Goal: Contribute content: Contribute content

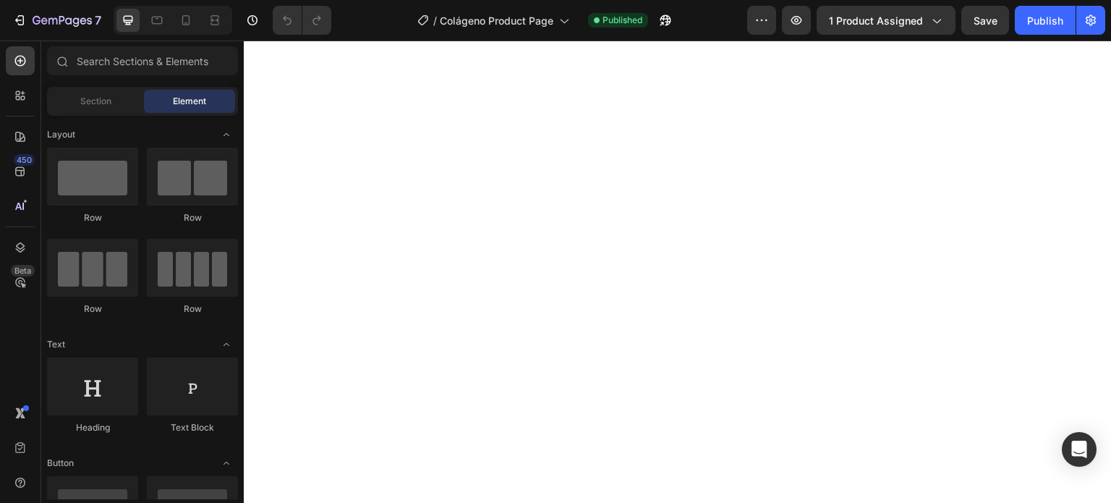
scroll to position [217, 0]
click at [187, 11] on div at bounding box center [185, 20] width 23 height 23
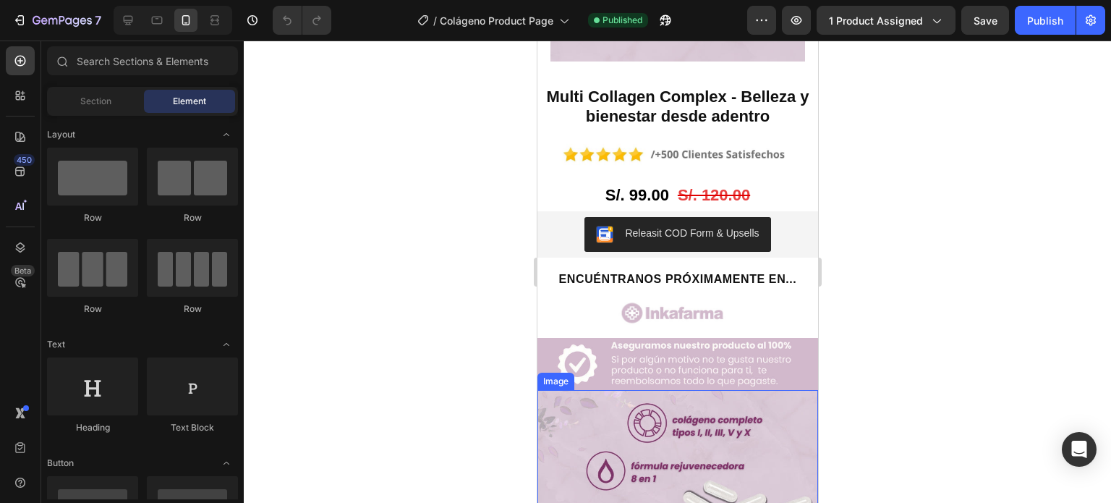
scroll to position [1948, 0]
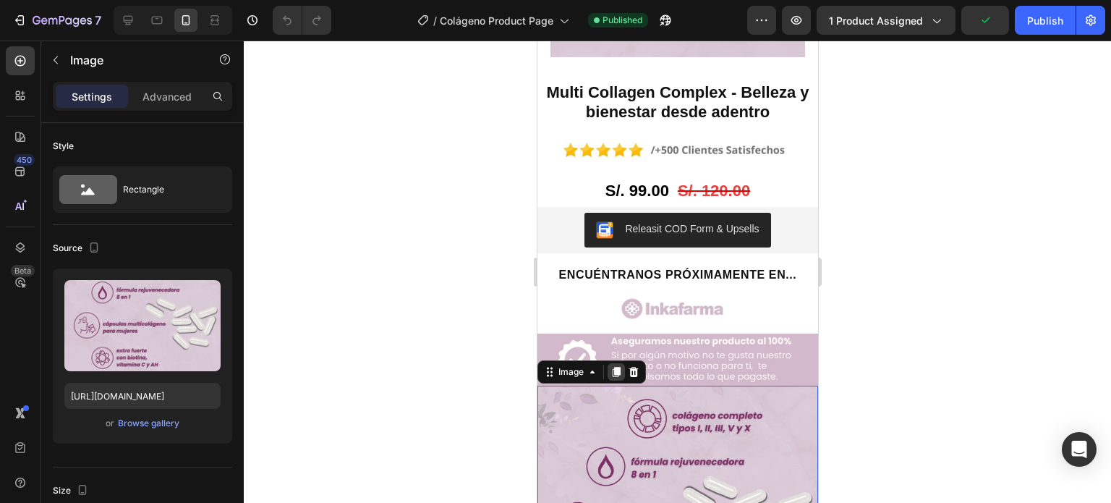
click at [611, 366] on icon at bounding box center [616, 372] width 12 height 12
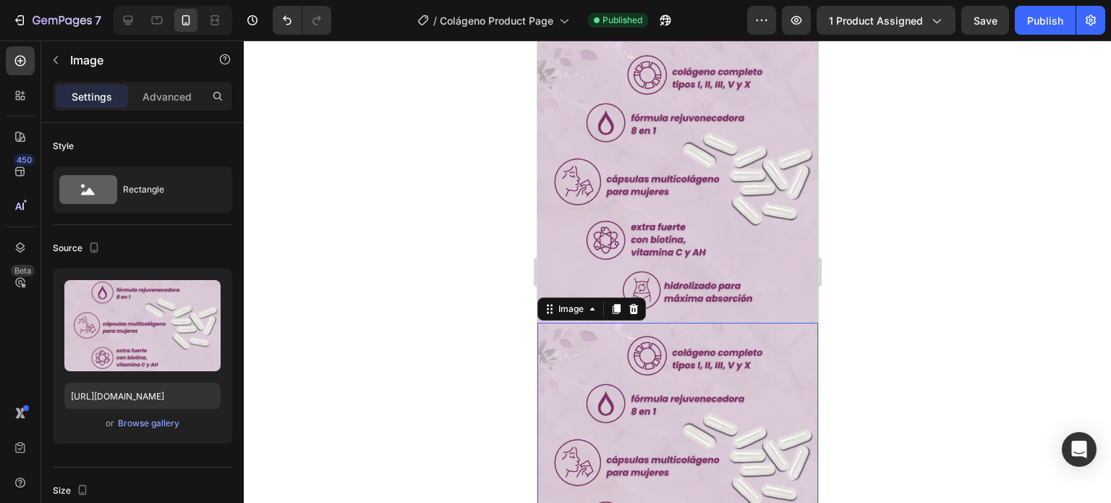
scroll to position [2236, 0]
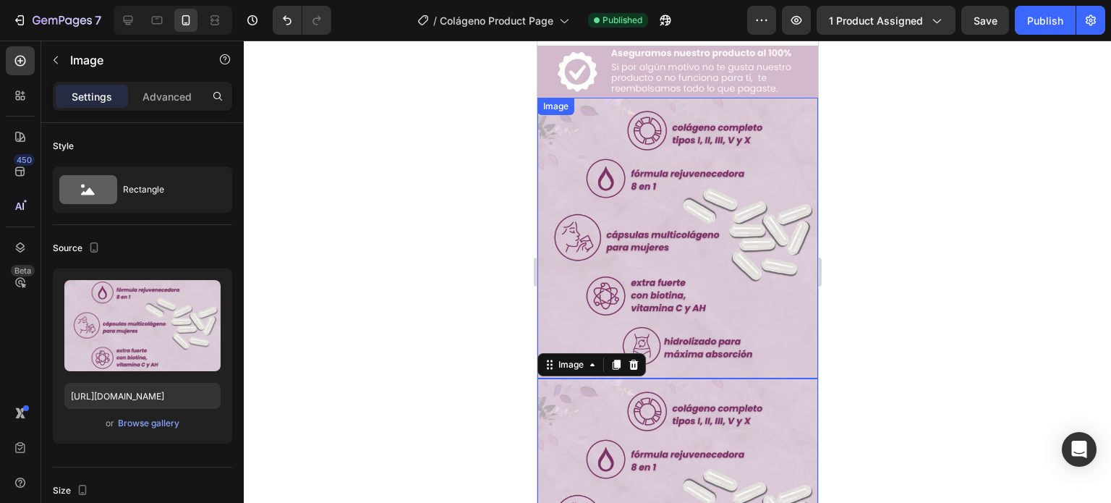
click at [668, 216] on img at bounding box center [677, 238] width 281 height 281
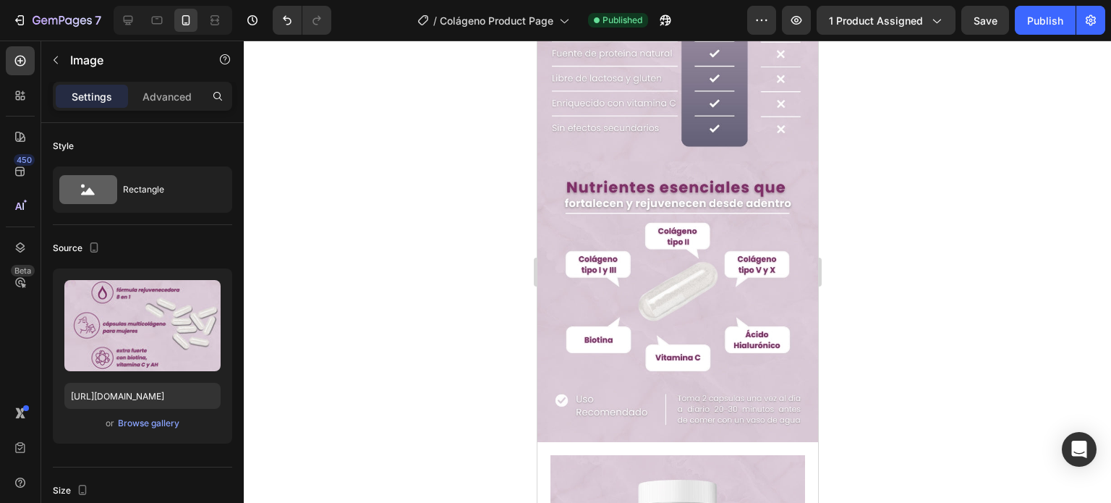
scroll to position [1584, 0]
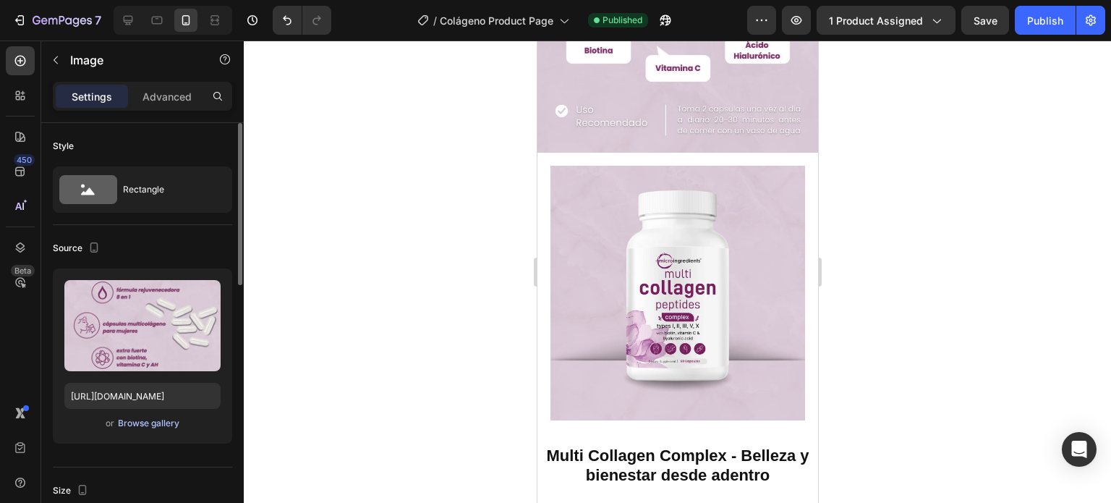
click at [159, 425] on div "Browse gallery" at bounding box center [148, 423] width 61 height 13
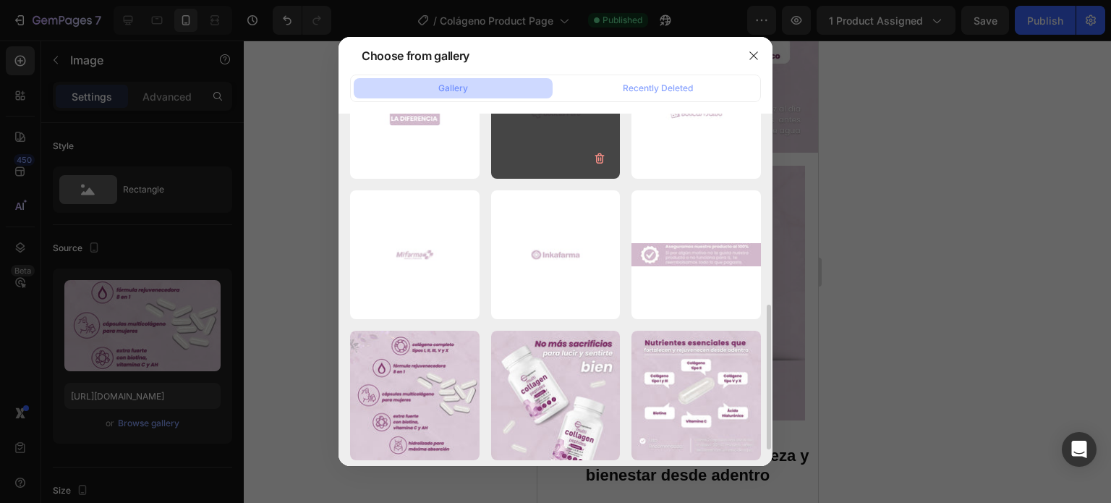
scroll to position [362, 0]
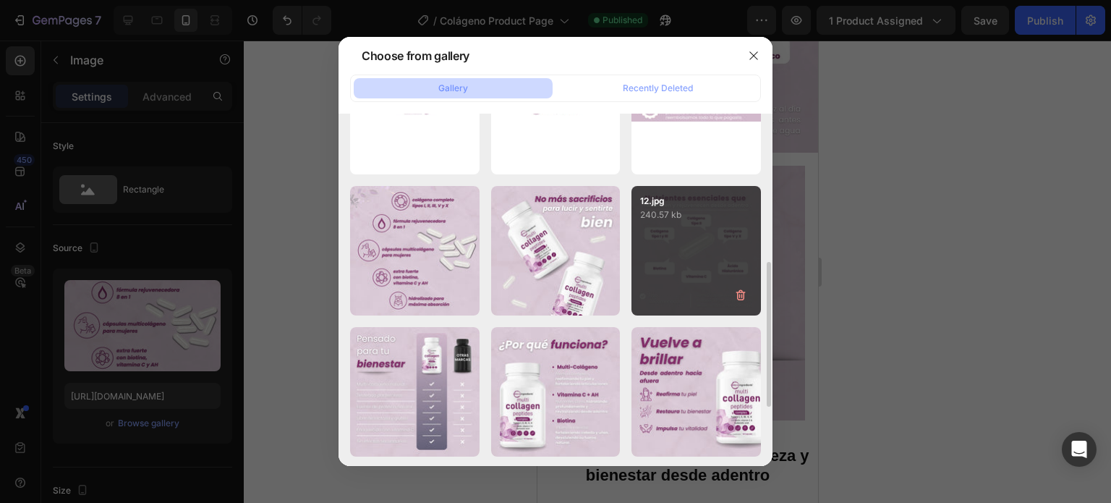
click at [685, 246] on div "12.jpg 240.57 kb" at bounding box center [697, 251] width 130 height 130
type input "[URL][DOMAIN_NAME]"
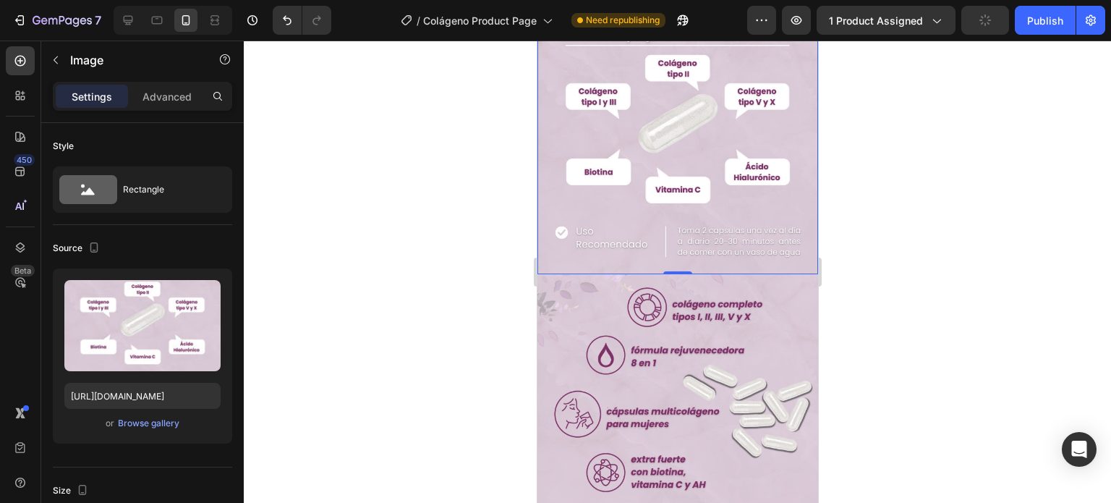
scroll to position [2380, 0]
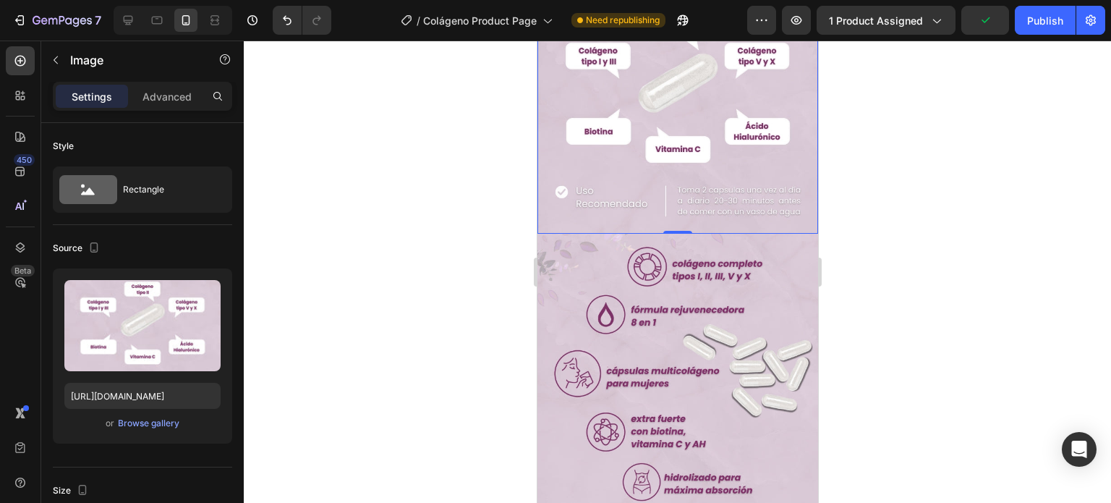
click at [868, 283] on div at bounding box center [677, 272] width 867 height 462
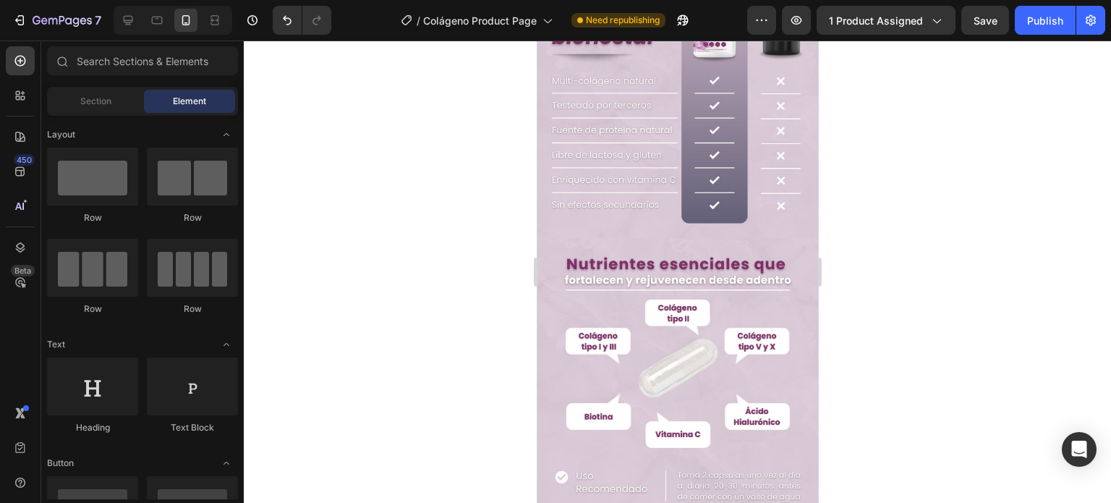
scroll to position [1223, 0]
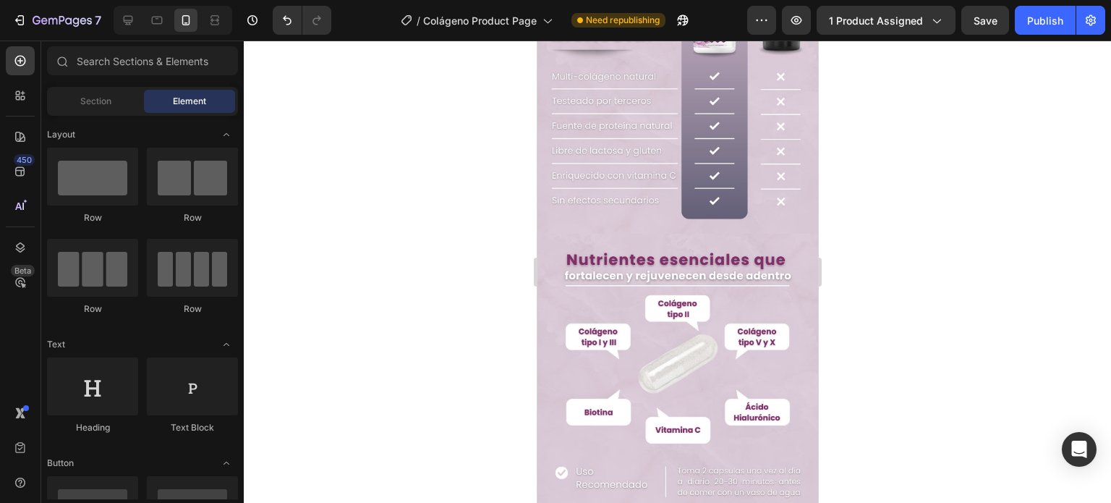
click at [695, 292] on img at bounding box center [677, 374] width 281 height 281
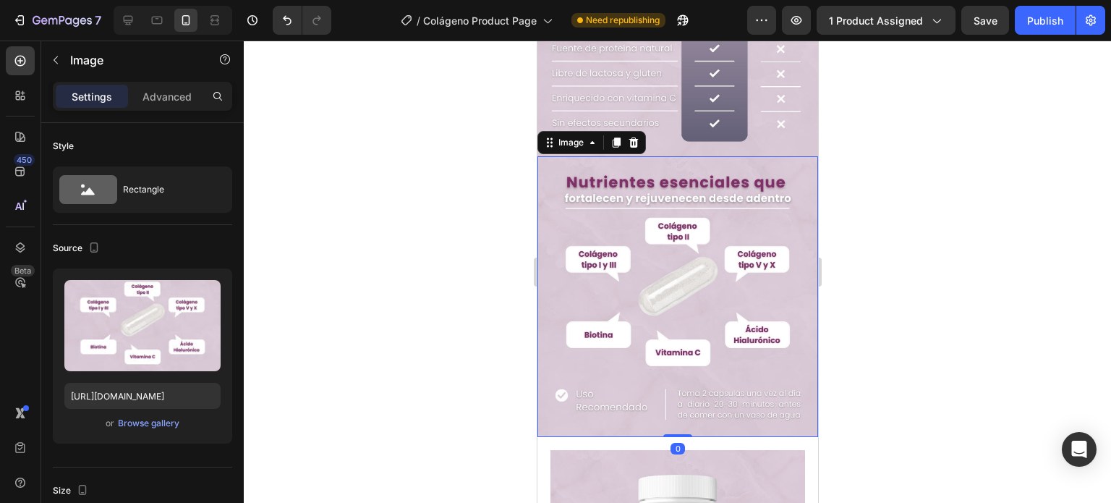
scroll to position [1295, 0]
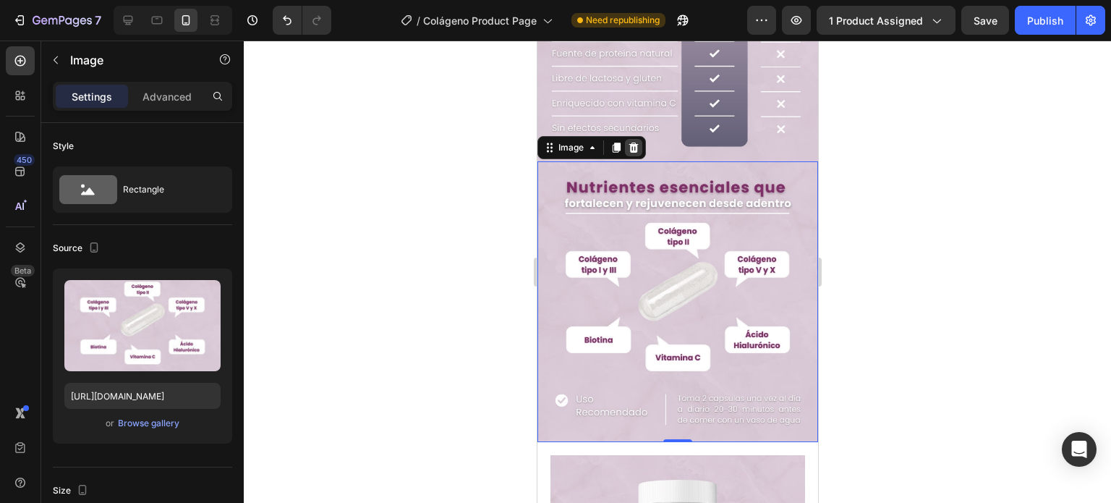
click at [629, 139] on div at bounding box center [632, 147] width 17 height 17
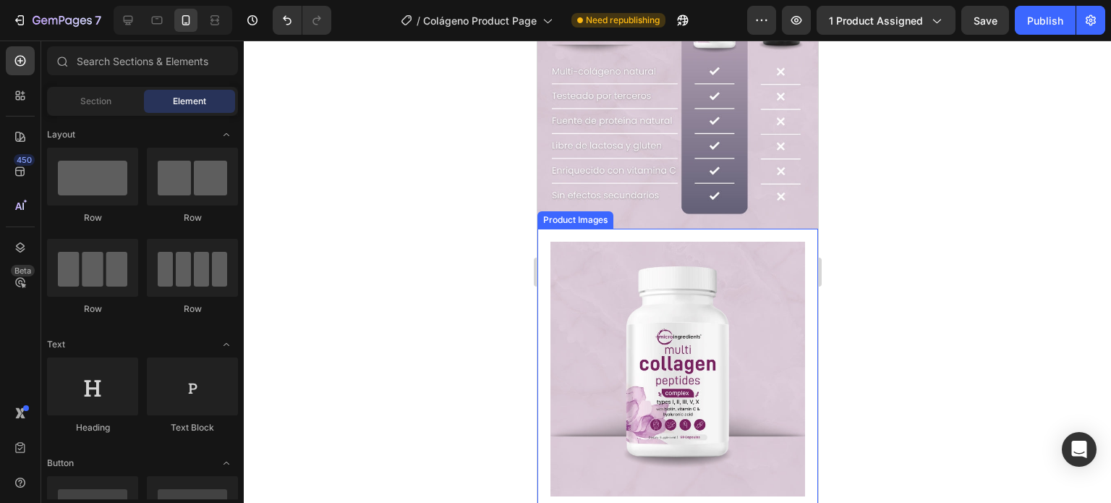
scroll to position [1223, 0]
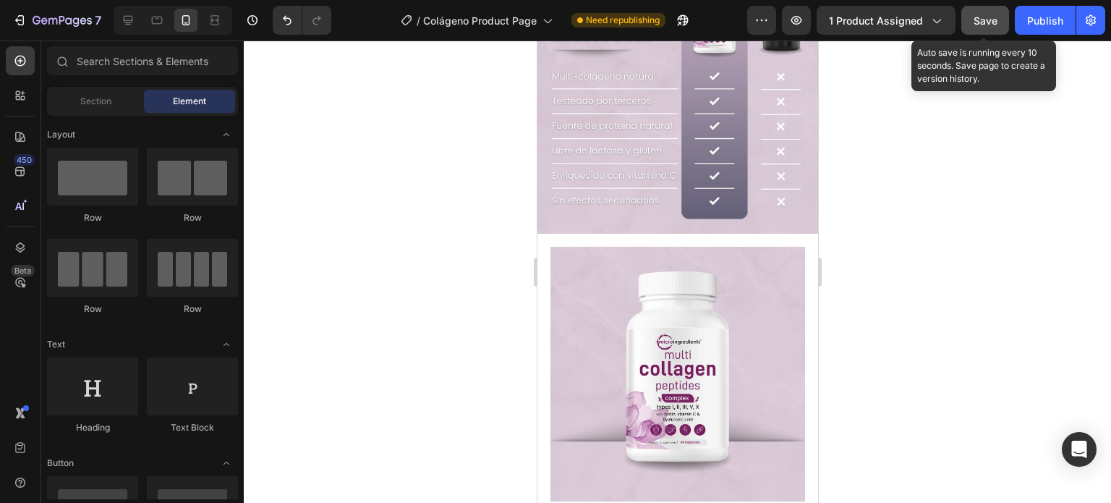
click at [984, 25] on span "Save" at bounding box center [986, 20] width 24 height 12
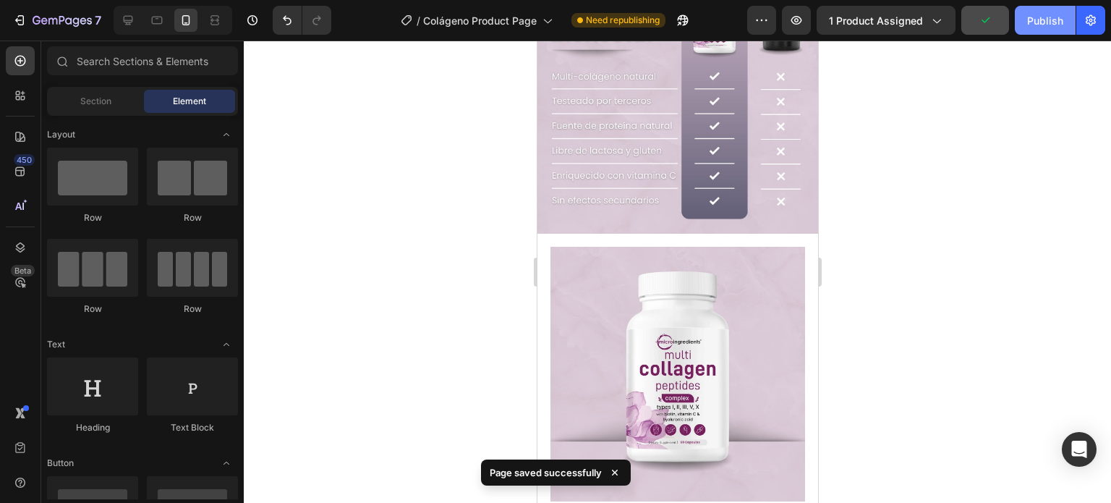
click at [1027, 22] on div "Publish" at bounding box center [1045, 20] width 36 height 15
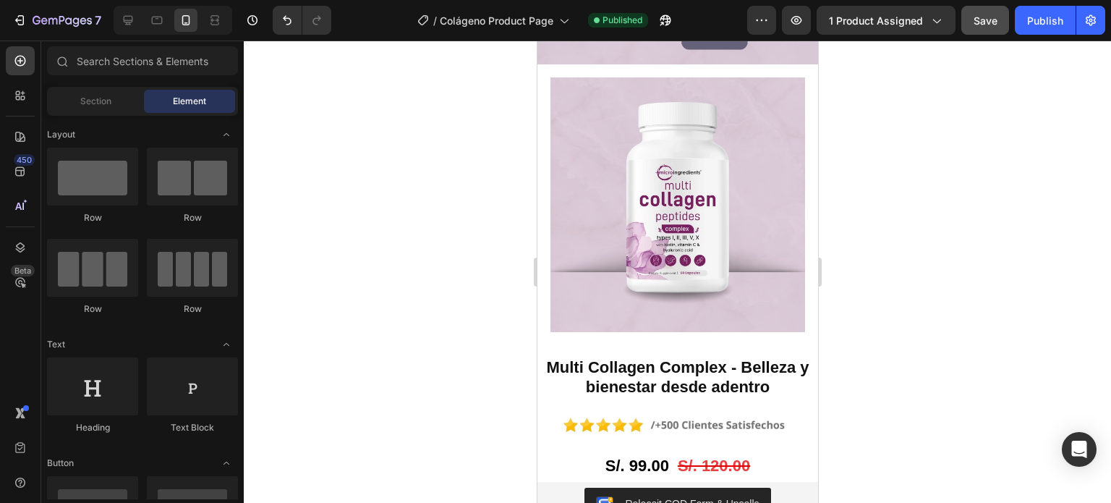
scroll to position [1302, 0]
